Goal: Find specific page/section: Find specific page/section

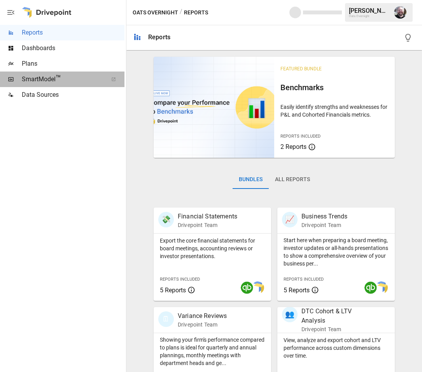
click at [44, 82] on span "SmartModel ™" at bounding box center [62, 79] width 81 height 9
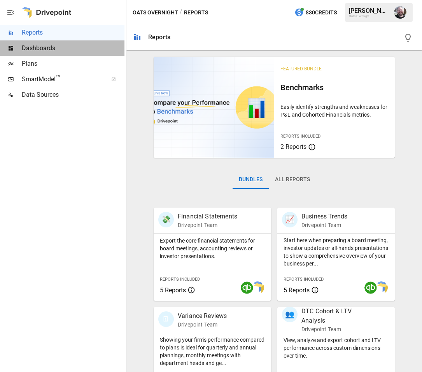
click at [30, 51] on span "Dashboards" at bounding box center [73, 48] width 103 height 9
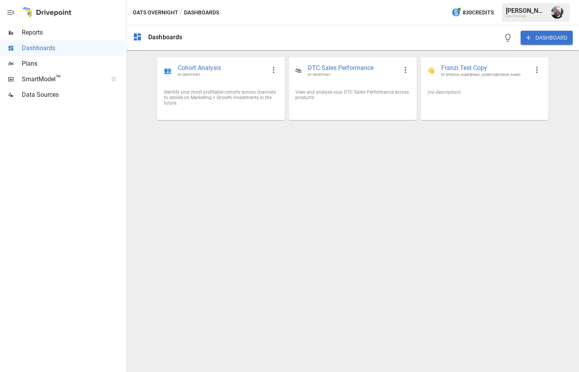
click at [48, 67] on span "Plans" at bounding box center [73, 63] width 103 height 9
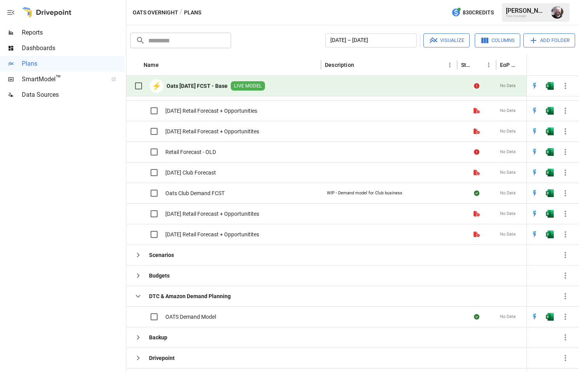
scroll to position [326, 0]
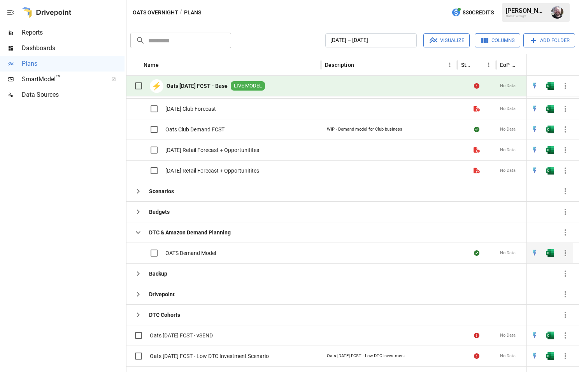
click at [187, 257] on span "OATS Demand Model" at bounding box center [190, 253] width 51 height 8
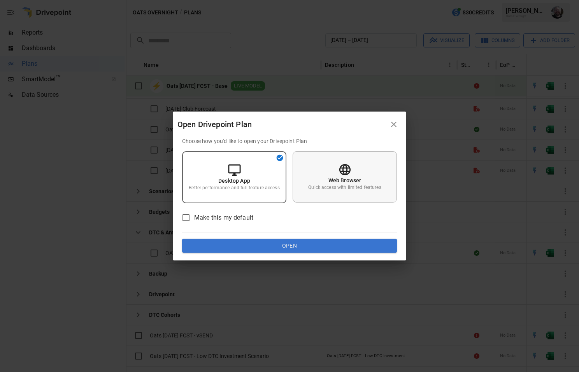
click at [339, 172] on icon at bounding box center [345, 170] width 14 height 14
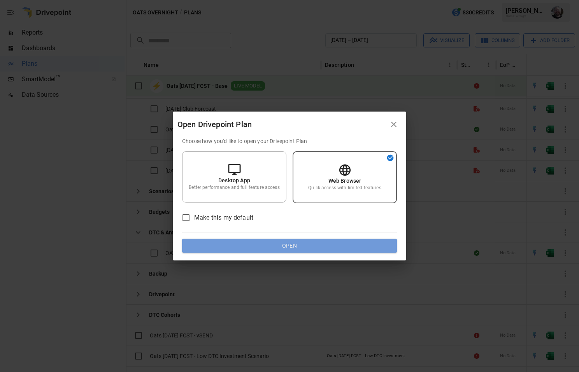
click at [264, 249] on button "Open" at bounding box center [289, 246] width 215 height 14
